Goal: Find specific fact: Locate a discrete piece of known information

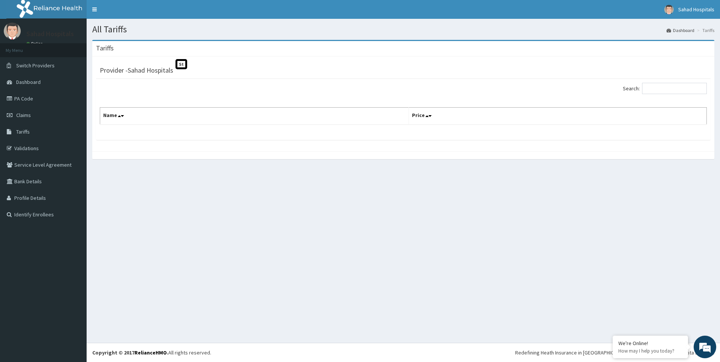
drag, startPoint x: 0, startPoint y: 0, endPoint x: 247, endPoint y: 170, distance: 300.0
click at [247, 170] on section "Tariffs Provider - Sahad Hospitals St Search: Name Price" at bounding box center [403, 103] width 633 height 138
click at [24, 96] on link "PA Code" at bounding box center [43, 98] width 87 height 17
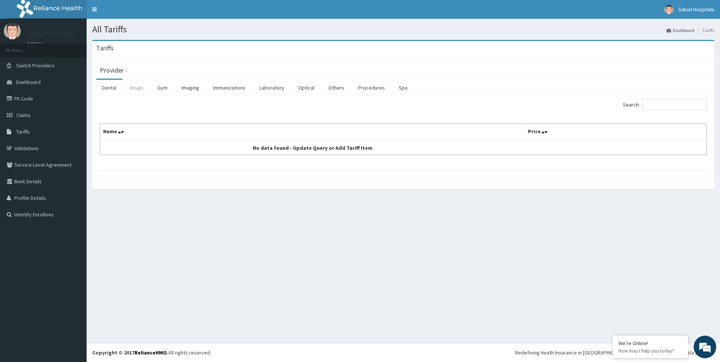
click at [143, 88] on link "Drugs" at bounding box center [136, 88] width 25 height 16
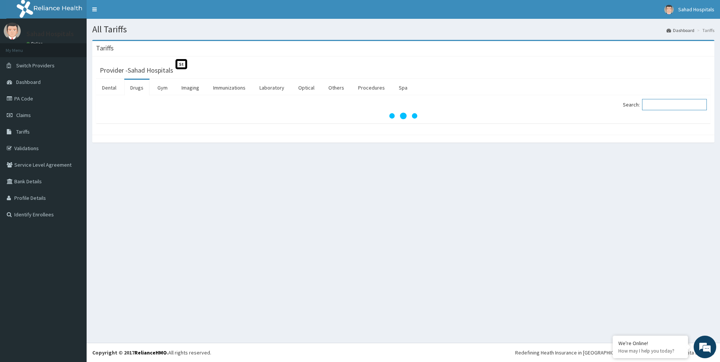
click at [662, 105] on input "Search:" at bounding box center [674, 104] width 65 height 11
paste input "[MEDICAL_DATA] 20MG O"
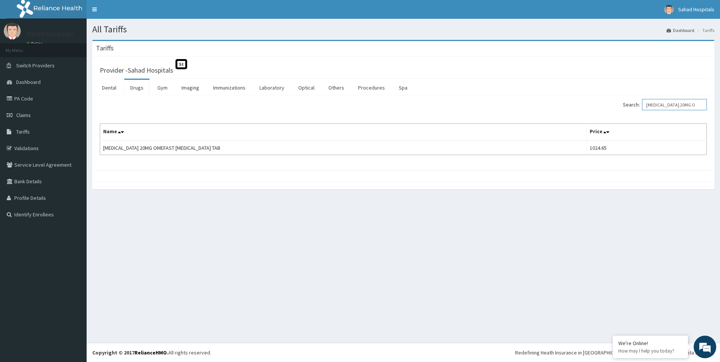
type input "[MEDICAL_DATA] 20MG O"
